Goal: Find contact information: Find contact information

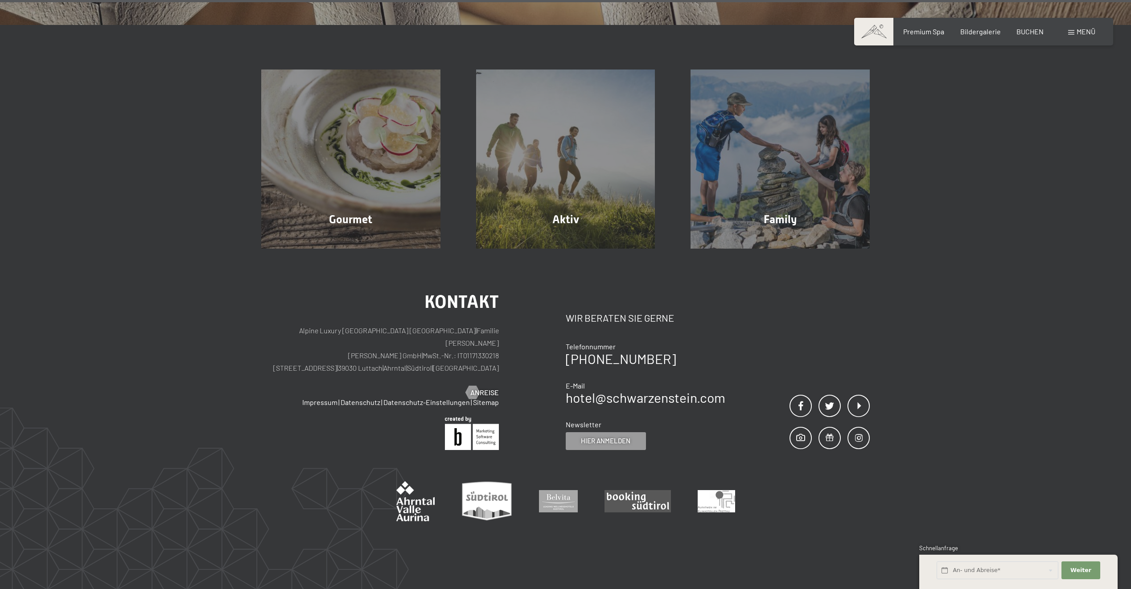
scroll to position [3371, 0]
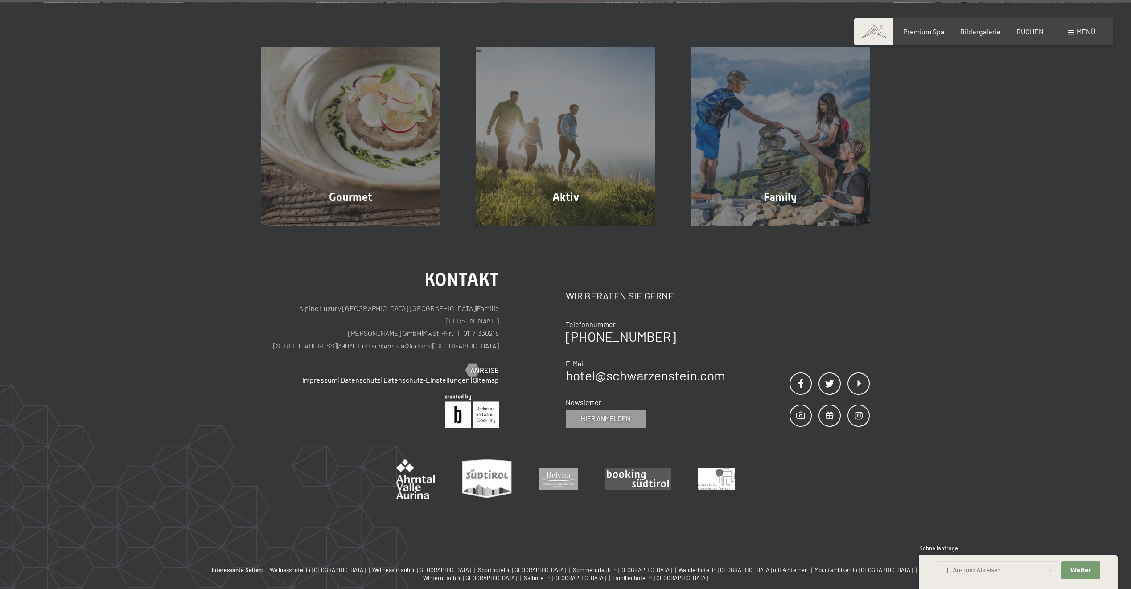
drag, startPoint x: 340, startPoint y: 271, endPoint x: 418, endPoint y: 271, distance: 78.0
click at [418, 302] on p "Alpine Luxury [GEOGRAPHIC_DATA] SCHWARZENSTEIN | Familie [PERSON_NAME] [PERSON_…" at bounding box center [380, 327] width 238 height 50
copy p "[PERSON_NAME] GmbH"
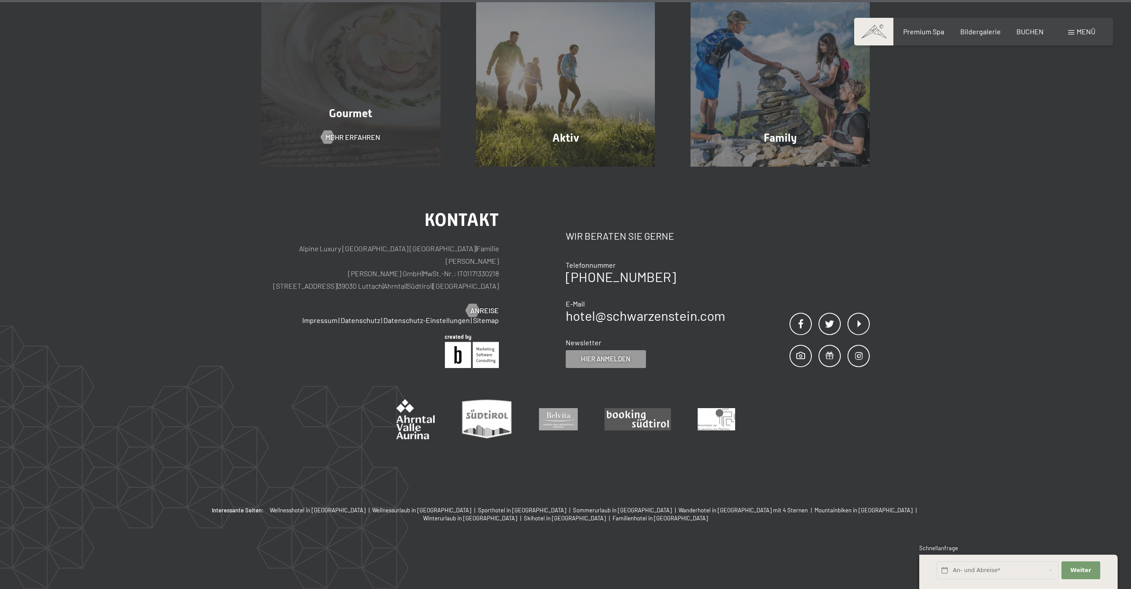
scroll to position [3348, 0]
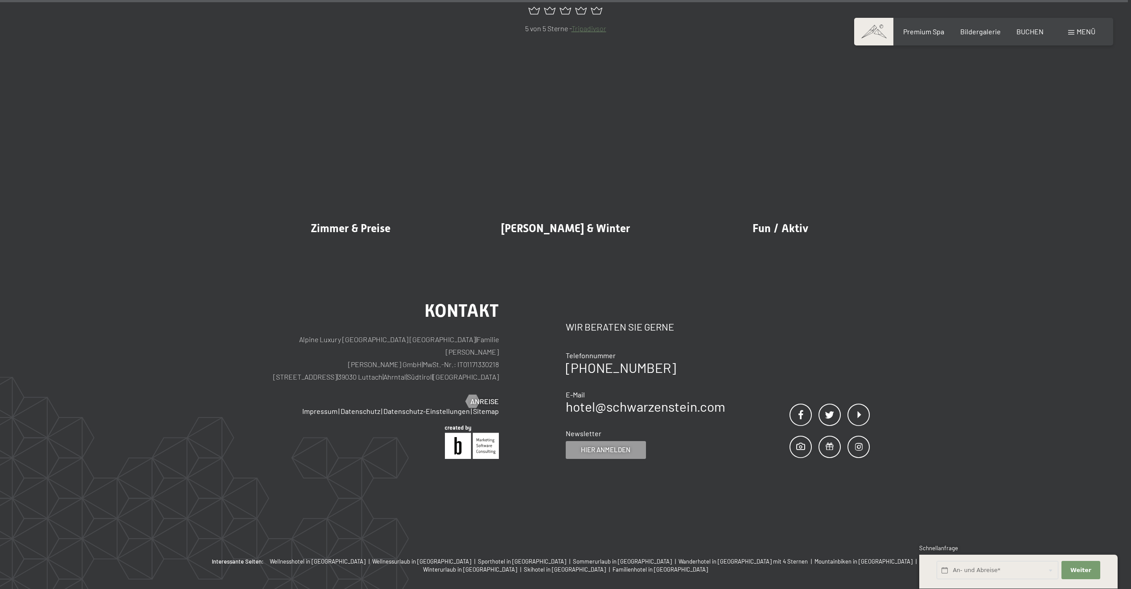
scroll to position [5268, 0]
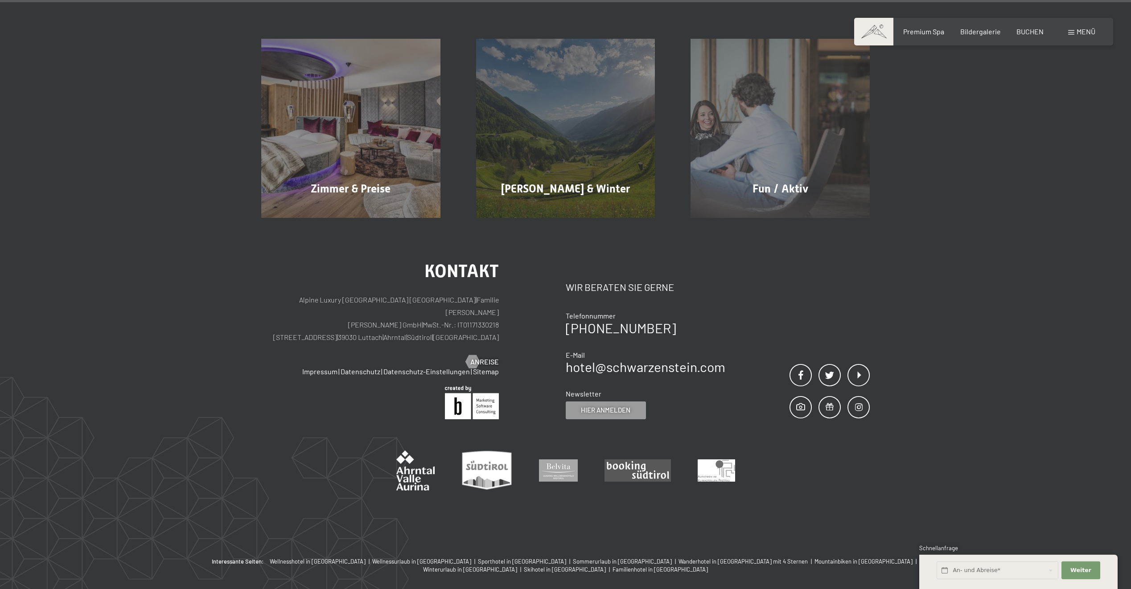
click at [472, 294] on p "Alpine Luxury [GEOGRAPHIC_DATA] SCHWARZENSTEIN | Familie [PERSON_NAME] [PERSON_…" at bounding box center [380, 319] width 238 height 50
copy p "IT01171330218"
drag, startPoint x: 294, startPoint y: 259, endPoint x: 431, endPoint y: 252, distance: 137.0
click at [431, 294] on p "Alpine Luxury [GEOGRAPHIC_DATA] SCHWARZENSTEIN | Familie [PERSON_NAME] [PERSON_…" at bounding box center [380, 319] width 238 height 50
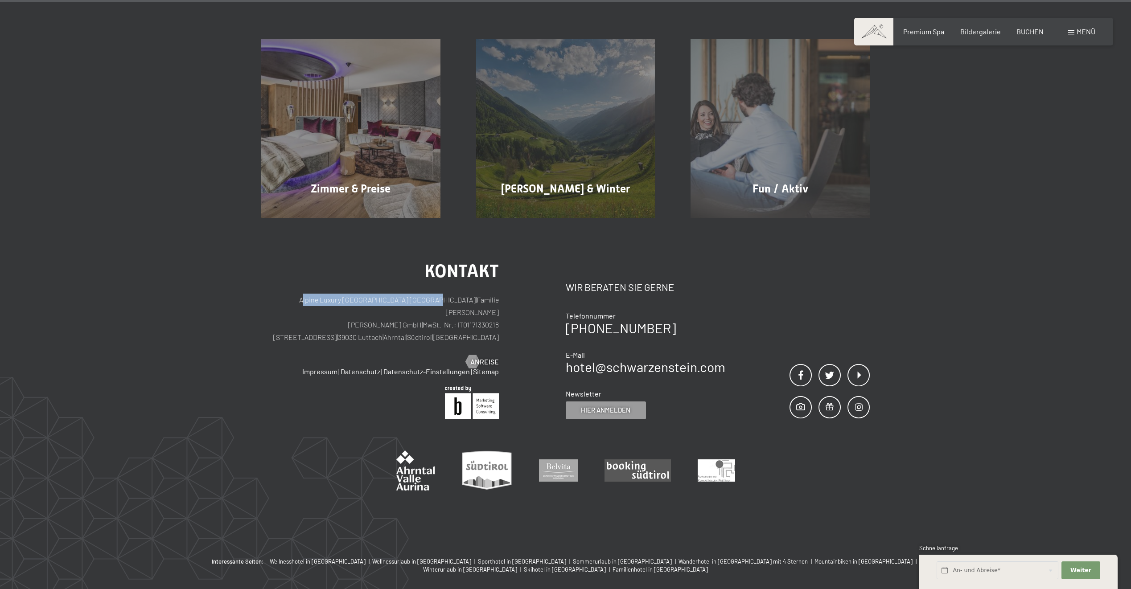
copy p "Alpine Luxury [GEOGRAPHIC_DATA] [GEOGRAPHIC_DATA]"
